Goal: Task Accomplishment & Management: Use online tool/utility

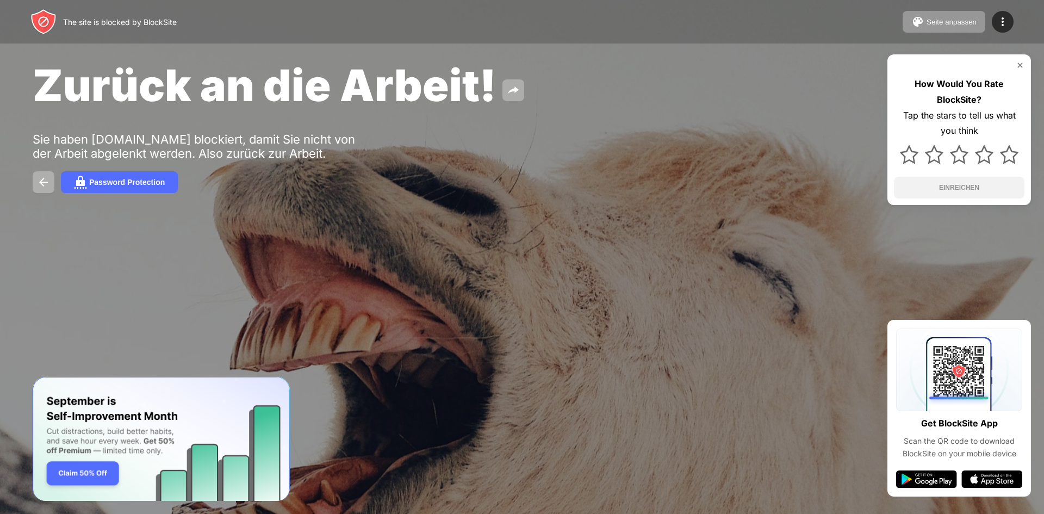
click at [537, 153] on div "Zurück an die Arbeit! Sie haben youtube.com blockiert, damit Sie nicht von der …" at bounding box center [522, 126] width 1044 height 252
